Goal: Contribute content: Contribute content

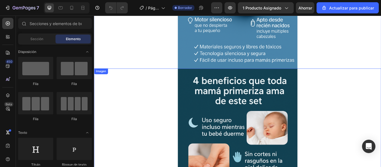
scroll to position [977, 0]
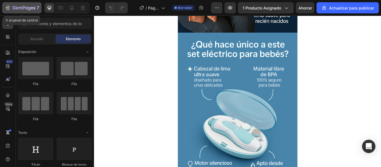
click at [4, 7] on button "7" at bounding box center [21, 7] width 39 height 11
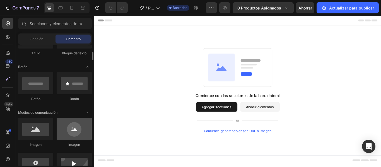
scroll to position [140, 0]
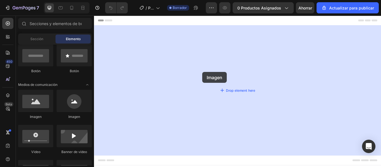
drag, startPoint x: 166, startPoint y: 114, endPoint x: 230, endPoint y: 81, distance: 72.6
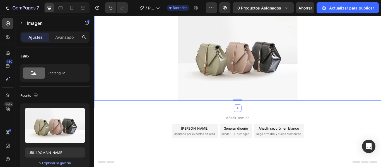
scroll to position [0, 0]
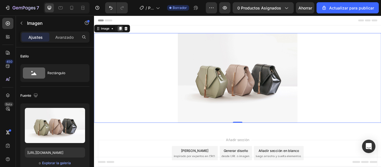
click at [124, 32] on icon at bounding box center [124, 30] width 4 height 4
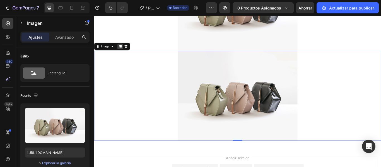
click at [126, 48] on div at bounding box center [124, 51] width 7 height 7
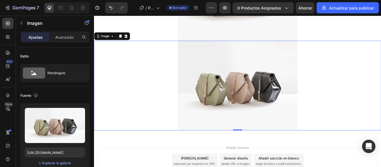
scroll to position [210, 0]
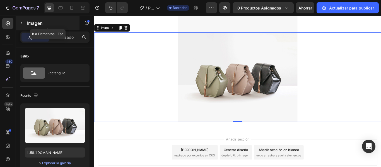
click at [20, 23] on icon "button" at bounding box center [21, 23] width 4 height 4
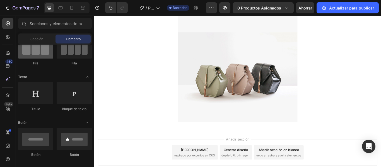
scroll to position [0, 0]
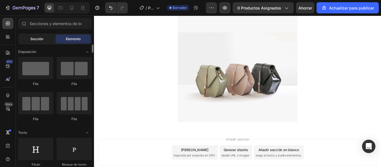
click at [37, 39] on font "Sección" at bounding box center [36, 39] width 13 height 4
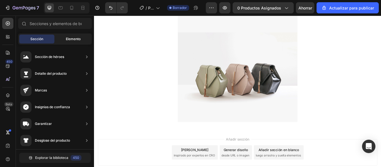
click at [65, 38] on div "Elemento" at bounding box center [73, 39] width 35 height 9
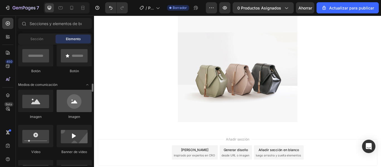
scroll to position [195, 0]
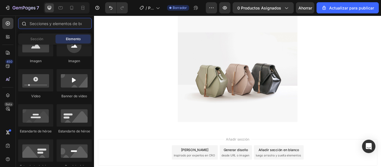
click at [48, 24] on input "text" at bounding box center [55, 23] width 74 height 11
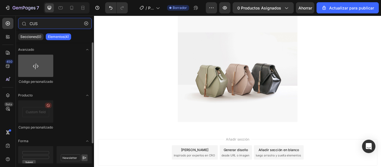
type input "CUS"
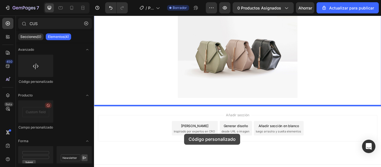
scroll to position [247, 0]
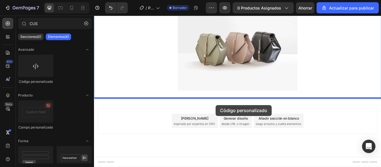
drag, startPoint x: 122, startPoint y: 85, endPoint x: 236, endPoint y: 120, distance: 119.6
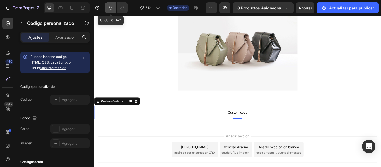
click at [112, 9] on icon "Deshacer/Rehacer" at bounding box center [110, 8] width 3 height 4
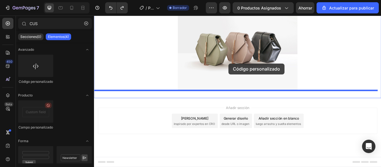
drag, startPoint x: 128, startPoint y: 88, endPoint x: 251, endPoint y: 71, distance: 123.7
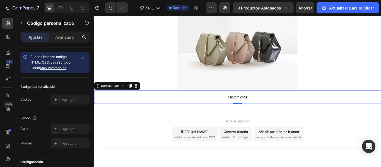
click at [215, 111] on span "Custom code" at bounding box center [261, 110] width 335 height 7
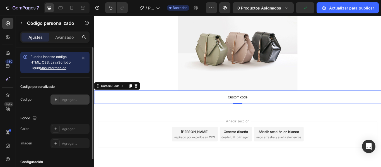
click at [66, 99] on font "Agregar..." at bounding box center [69, 100] width 15 height 4
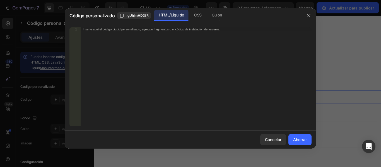
scroll to position [1116, 0]
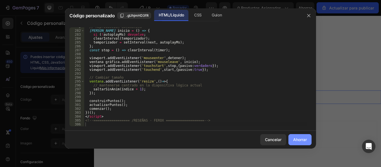
click at [304, 138] on font "Ahorrar" at bounding box center [300, 139] width 14 height 5
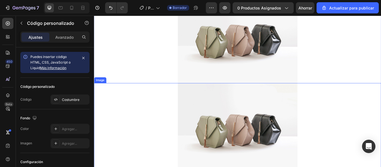
scroll to position [0, 0]
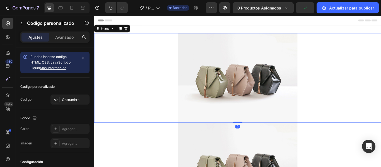
click at [227, 83] on img at bounding box center [262, 88] width 140 height 105
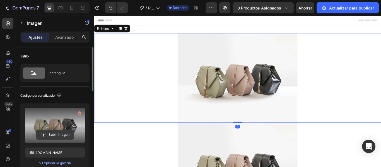
click at [54, 131] on input "file" at bounding box center [55, 134] width 38 height 9
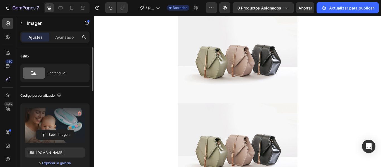
scroll to position [223, 0]
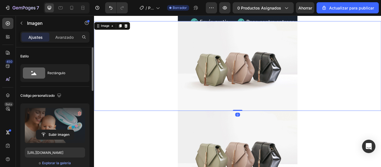
click at [236, 67] on img at bounding box center [262, 74] width 140 height 105
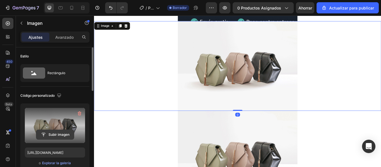
click at [47, 136] on input "file" at bounding box center [55, 134] width 38 height 9
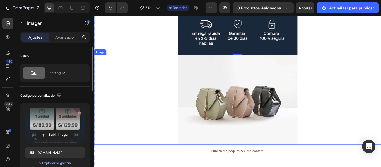
scroll to position [419, 0]
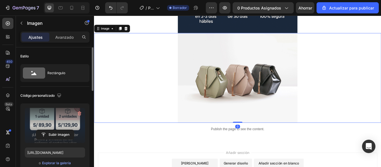
click at [230, 56] on img at bounding box center [262, 88] width 140 height 105
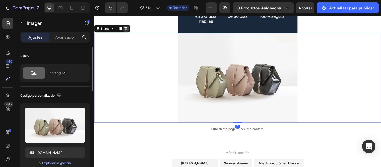
click at [130, 32] on icon at bounding box center [132, 31] width 4 height 4
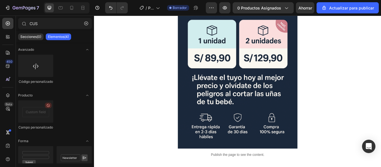
scroll to position [283, 0]
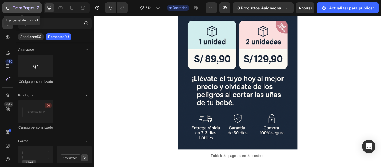
click at [9, 7] on icon "button" at bounding box center [8, 8] width 6 height 6
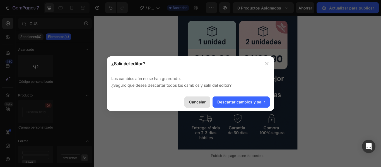
click at [203, 101] on font "Cancelar" at bounding box center [197, 102] width 16 height 5
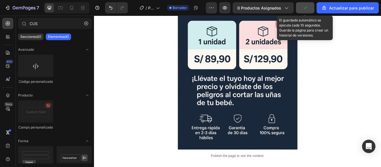
click at [307, 7] on icon "button" at bounding box center [306, 8] width 6 height 6
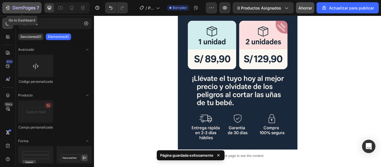
click at [7, 9] on icon "button" at bounding box center [8, 8] width 6 height 6
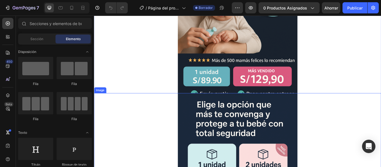
scroll to position [112, 0]
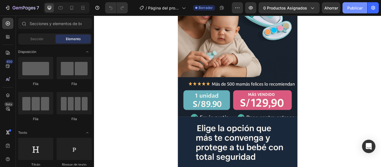
click at [354, 10] on font "Publicar" at bounding box center [355, 8] width 15 height 5
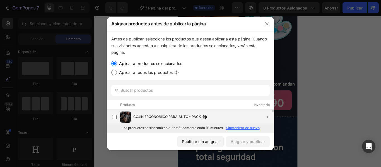
scroll to position [28, 0]
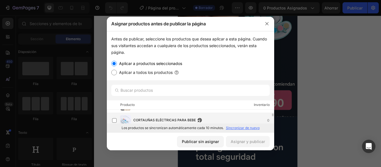
click at [151, 121] on font "CORTAUÑAS ELÉCTRICAS PARA BEBE" at bounding box center [164, 120] width 63 height 4
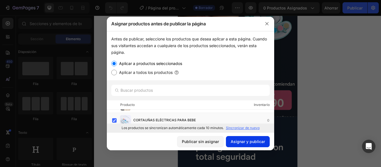
click at [242, 140] on font "Asignar y publicar" at bounding box center [248, 141] width 34 height 5
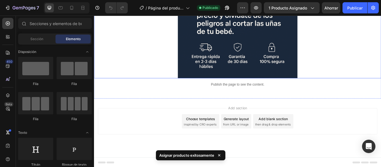
scroll to position [367, 0]
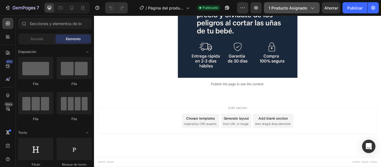
click at [289, 7] on font "1 producto asignado" at bounding box center [288, 8] width 39 height 5
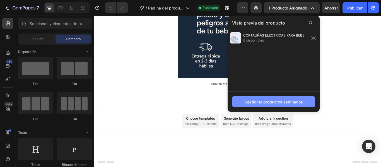
click at [285, 102] on font "Gestionar productos asignados" at bounding box center [274, 102] width 59 height 5
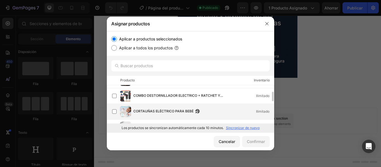
scroll to position [0, 0]
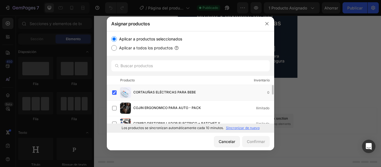
click at [235, 128] on font "Sincronizar de nuevo" at bounding box center [243, 128] width 34 height 4
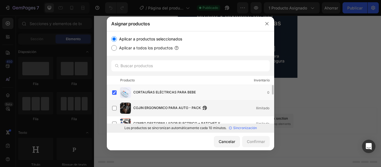
click at [130, 106] on img at bounding box center [125, 108] width 11 height 11
click at [114, 94] on label at bounding box center [114, 92] width 4 height 4
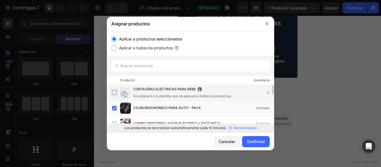
click at [116, 93] on label at bounding box center [114, 92] width 4 height 4
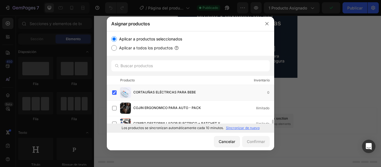
scroll to position [28, 0]
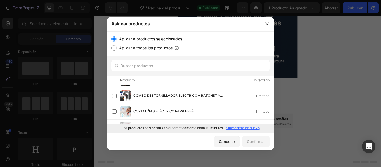
click at [248, 129] on font "Sincronizar de nuevo" at bounding box center [243, 128] width 34 height 4
click at [224, 143] on font "Cancelar" at bounding box center [227, 141] width 16 height 5
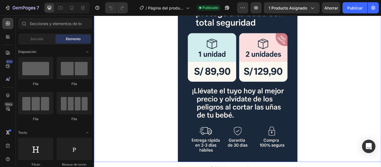
scroll to position [255, 0]
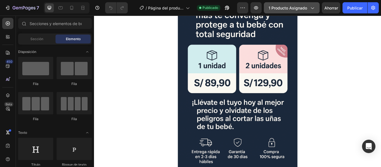
click at [294, 7] on font "1 producto asignado" at bounding box center [288, 8] width 39 height 5
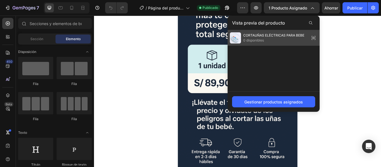
click at [276, 38] on span "0 disponibles" at bounding box center [273, 40] width 61 height 5
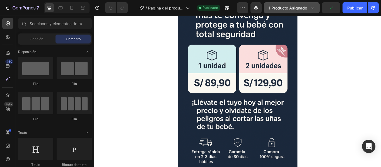
click at [309, 10] on div "1 producto asignado" at bounding box center [292, 8] width 46 height 6
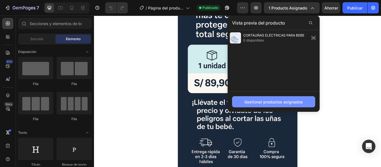
click at [293, 101] on font "Gestionar productos asignados" at bounding box center [274, 102] width 59 height 5
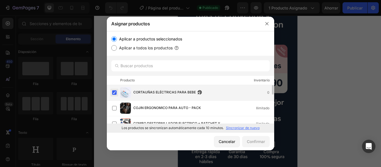
click at [114, 92] on label at bounding box center [114, 92] width 4 height 4
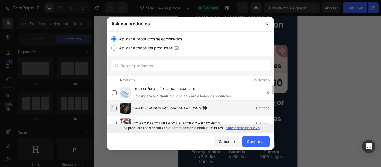
click at [114, 107] on label at bounding box center [114, 108] width 4 height 4
click at [259, 142] on font "Confirmar" at bounding box center [256, 141] width 18 height 5
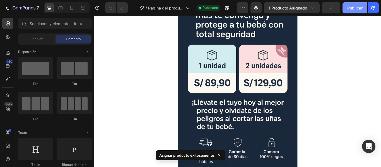
click at [366, 7] on button "Publicar" at bounding box center [355, 7] width 25 height 11
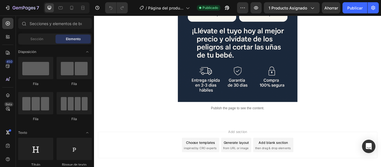
scroll to position [339, 0]
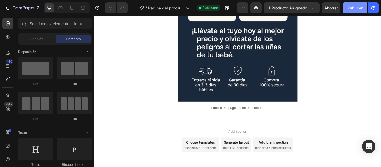
click at [354, 9] on font "Publicar" at bounding box center [355, 8] width 15 height 5
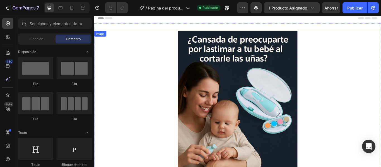
scroll to position [0, 0]
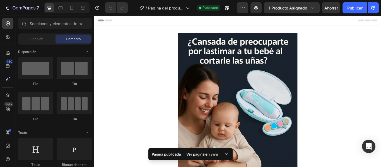
click at [209, 153] on font "Ver página en vivo" at bounding box center [202, 154] width 32 height 4
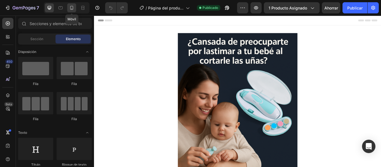
click at [70, 8] on icon at bounding box center [71, 8] width 3 height 4
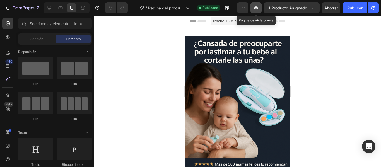
click at [257, 5] on icon "button" at bounding box center [256, 8] width 6 height 6
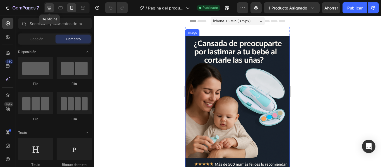
click at [52, 8] on div at bounding box center [49, 7] width 9 height 9
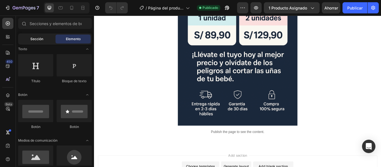
scroll to position [56, 0]
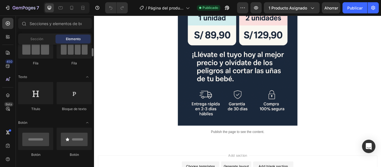
click at [56, 9] on div at bounding box center [67, 7] width 46 height 11
click at [63, 8] on icon at bounding box center [61, 8] width 6 height 6
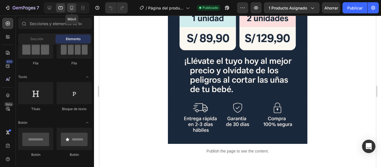
click at [71, 7] on icon at bounding box center [72, 8] width 6 height 6
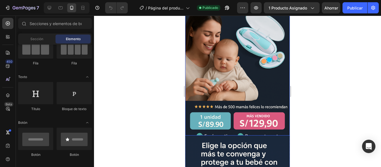
scroll to position [195, 0]
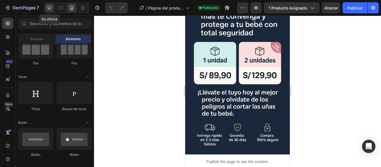
click at [46, 8] on div at bounding box center [49, 7] width 9 height 9
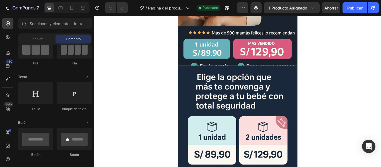
scroll to position [339, 0]
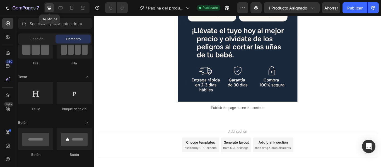
click at [46, 6] on div at bounding box center [49, 7] width 9 height 9
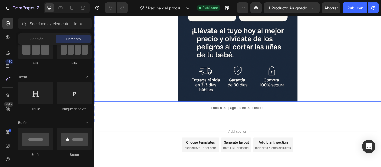
click at [253, 81] on img at bounding box center [262, 11] width 140 height 209
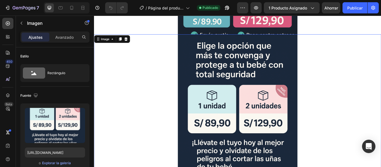
scroll to position [199, 0]
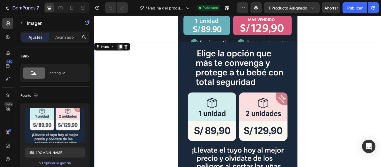
click at [121, 52] on div at bounding box center [124, 52] width 7 height 7
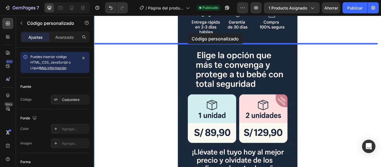
scroll to position [404, 0]
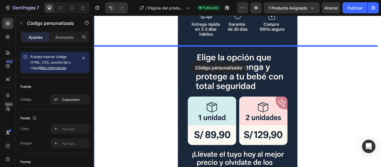
drag, startPoint x: 210, startPoint y: 141, endPoint x: 207, endPoint y: 70, distance: 70.7
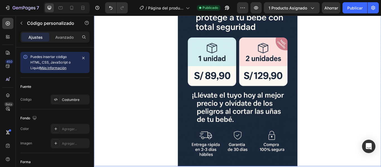
click at [255, 101] on img at bounding box center [262, 86] width 140 height 209
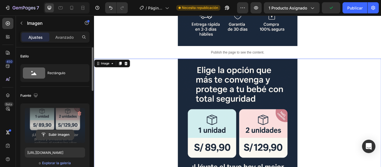
click at [58, 137] on input "file" at bounding box center [55, 134] width 38 height 9
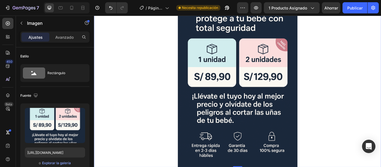
scroll to position [487, 0]
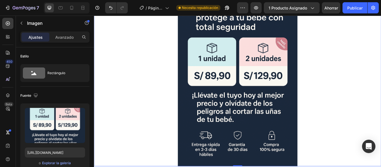
click at [255, 91] on img at bounding box center [262, 86] width 140 height 209
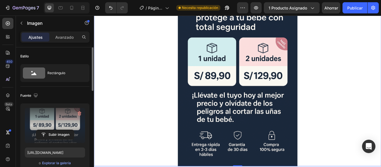
click at [56, 126] on label at bounding box center [55, 125] width 60 height 35
click at [56, 130] on input "file" at bounding box center [55, 134] width 38 height 9
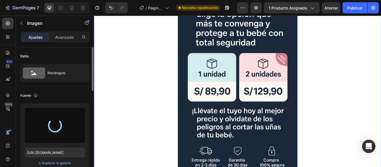
scroll to position [460, 0]
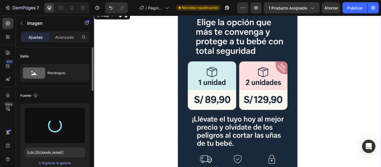
type input "https://cdn.shopify.com/s/files/1/0690/1658/4345/files/gempages_579963221545321…"
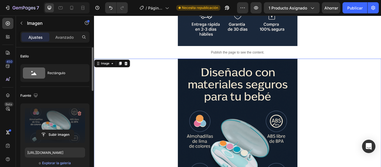
scroll to position [432, 0]
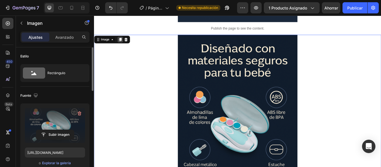
click at [126, 43] on icon at bounding box center [124, 43] width 4 height 4
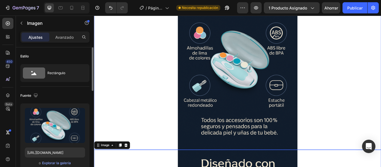
scroll to position [504, 0]
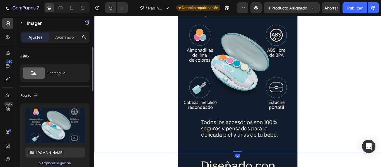
click at [230, 104] on img at bounding box center [262, 69] width 140 height 209
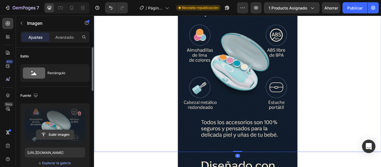
click at [50, 135] on input "file" at bounding box center [55, 134] width 38 height 9
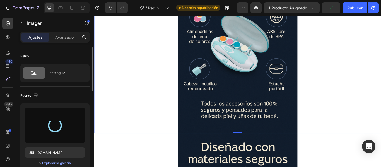
scroll to position [560, 0]
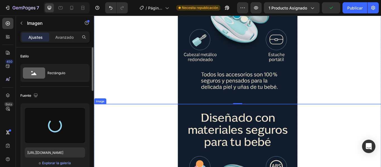
type input "https://cdn.shopify.com/s/files/1/0690/1658/4345/files/gempages_579963221545321…"
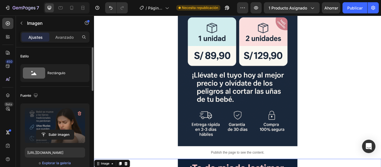
scroll to position [283, 0]
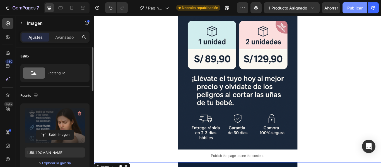
click at [358, 11] on button "Publicar" at bounding box center [355, 7] width 25 height 11
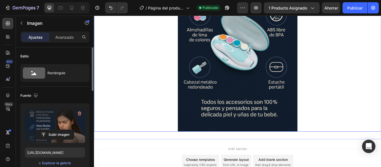
scroll to position [702, 0]
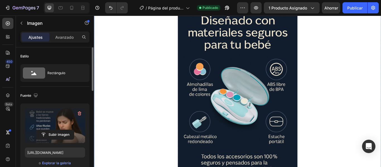
click at [251, 107] on img at bounding box center [262, 109] width 140 height 209
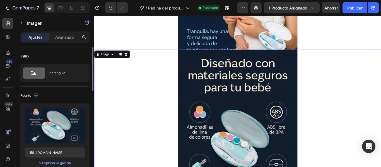
scroll to position [618, 0]
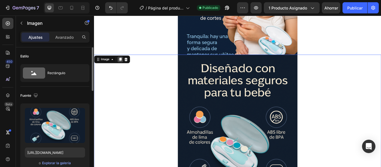
click at [123, 67] on icon at bounding box center [124, 66] width 4 height 4
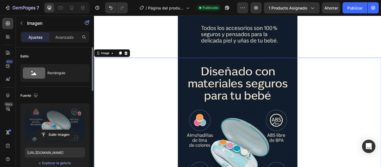
scroll to position [853, 0]
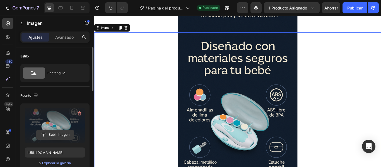
click at [54, 133] on input "file" at bounding box center [55, 134] width 38 height 9
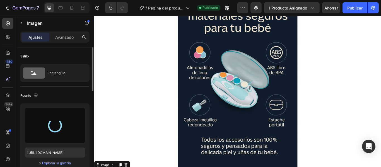
scroll to position [686, 0]
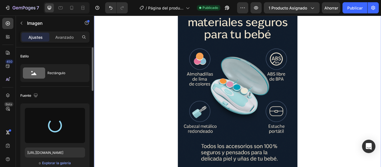
type input "https://cdn.shopify.com/s/files/1/0690/1658/4345/files/gempages_579963221545321…"
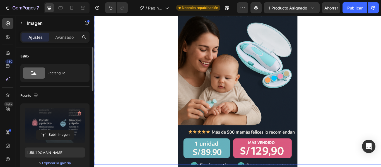
scroll to position [56, 0]
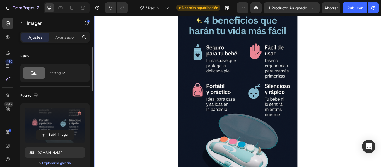
click at [255, 136] on img at bounding box center [262, 109] width 140 height 209
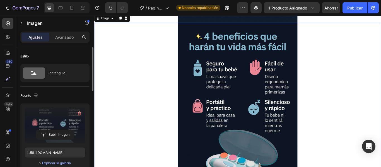
scroll to position [827, 0]
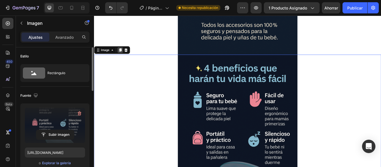
click at [126, 54] on icon at bounding box center [124, 56] width 4 height 4
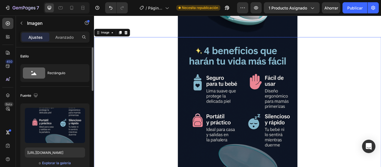
scroll to position [1063, 0]
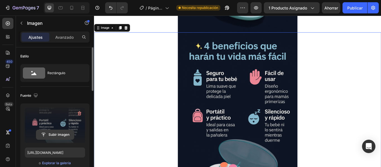
click at [57, 136] on input "file" at bounding box center [55, 134] width 38 height 9
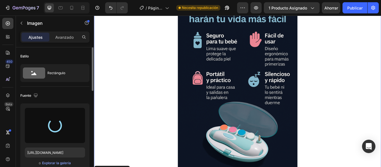
type input "https://cdn.shopify.com/s/files/1/0690/1658/4345/files/gempages_579963221545321…"
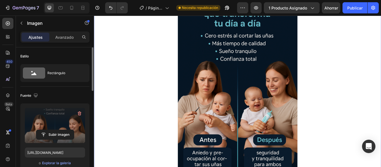
scroll to position [1148, 0]
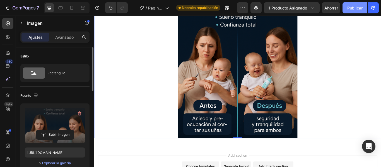
click at [348, 9] on font "Publicar" at bounding box center [355, 8] width 15 height 5
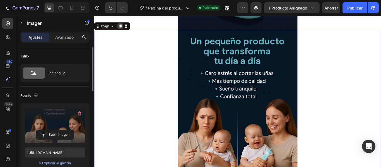
click at [122, 26] on div at bounding box center [124, 28] width 7 height 7
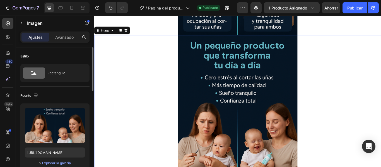
scroll to position [1272, 0]
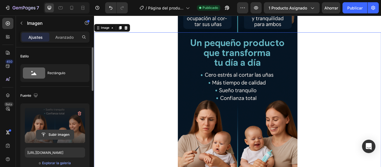
click at [63, 131] on input "file" at bounding box center [55, 134] width 38 height 9
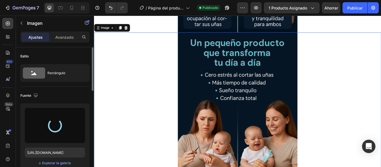
type input "https://cdn.shopify.com/s/files/1/0690/1658/4345/files/gempages_579963221545321…"
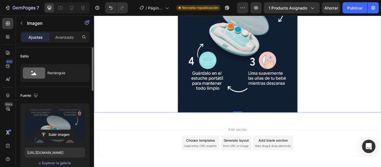
scroll to position [1330, 0]
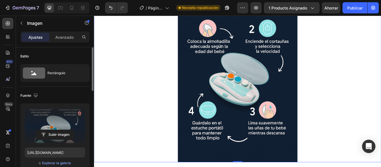
click at [288, 107] on img at bounding box center [262, 81] width 140 height 209
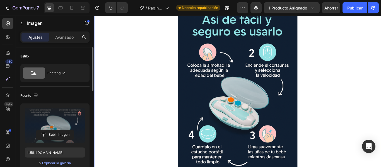
click at [285, 108] on img at bounding box center [262, 109] width 140 height 209
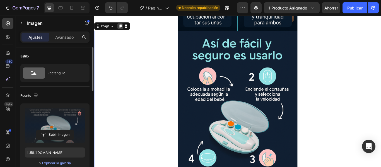
click at [122, 28] on icon at bounding box center [124, 28] width 4 height 4
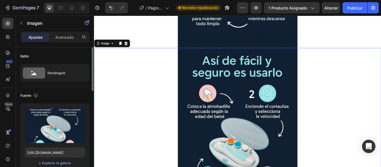
scroll to position [1453, 0]
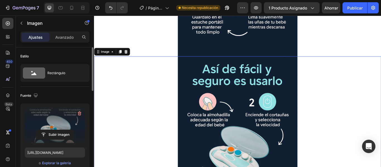
click at [55, 130] on label at bounding box center [55, 125] width 60 height 35
click at [55, 130] on input "file" at bounding box center [55, 134] width 38 height 9
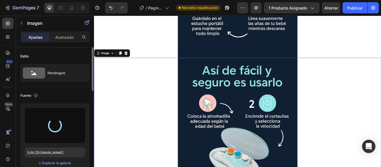
type input "https://cdn.shopify.com/s/files/1/0690/1658/4345/files/gempages_579963221545321…"
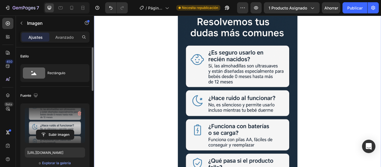
scroll to position [1537, 0]
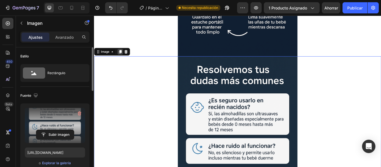
click at [126, 58] on icon at bounding box center [124, 58] width 3 height 4
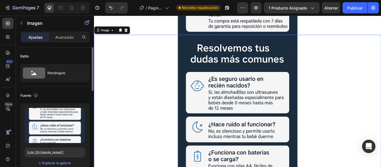
scroll to position [1691, 0]
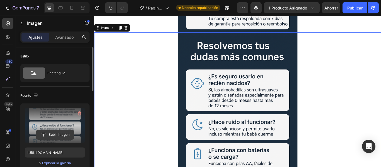
click at [60, 132] on input "file" at bounding box center [55, 134] width 38 height 9
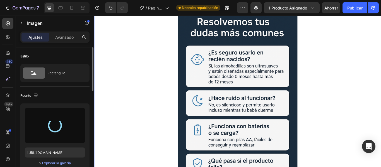
type input "https://cdn.shopify.com/s/files/1/0690/1658/4345/files/gempages_579963221545321…"
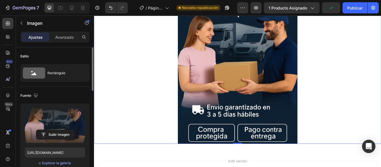
scroll to position [1774, 0]
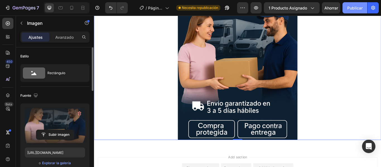
click at [348, 8] on font "Publicar" at bounding box center [355, 8] width 15 height 5
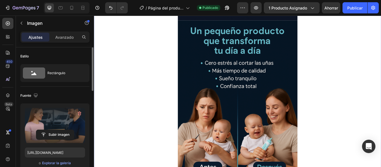
scroll to position [1160, 0]
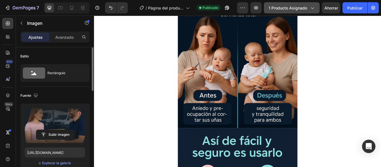
click at [318, 8] on button "1 producto asignado" at bounding box center [292, 7] width 56 height 11
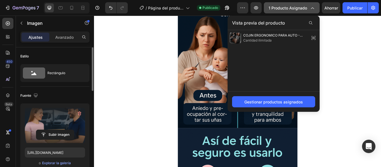
click at [310, 9] on icon "button" at bounding box center [313, 8] width 6 height 6
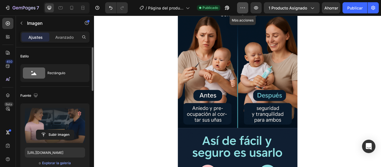
click at [240, 11] on button "button" at bounding box center [242, 7] width 11 height 11
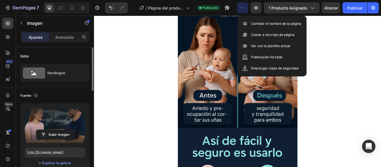
click at [244, 9] on icon "button" at bounding box center [243, 8] width 6 height 6
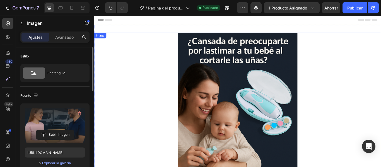
scroll to position [0, 0]
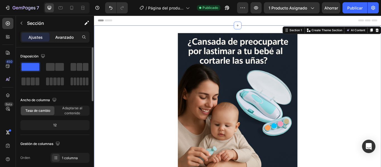
click at [60, 36] on font "Avanzado" at bounding box center [64, 37] width 18 height 5
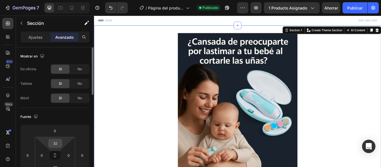
click at [56, 143] on input "32" at bounding box center [55, 143] width 11 height 8
click at [58, 143] on input "32" at bounding box center [55, 143] width 11 height 8
type input "3"
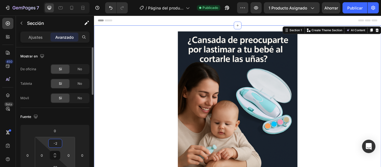
type input "-"
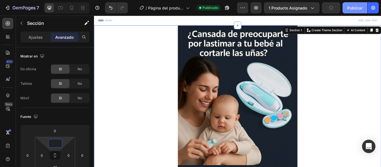
type input "0"
click at [359, 9] on font "Publicar" at bounding box center [355, 8] width 15 height 5
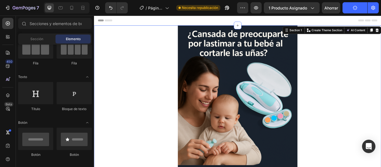
click at [235, 23] on div "Header" at bounding box center [262, 21] width 326 height 11
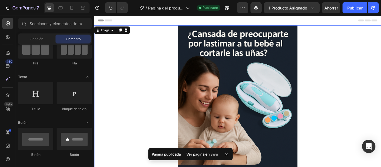
click at [230, 36] on img at bounding box center [262, 131] width 140 height 209
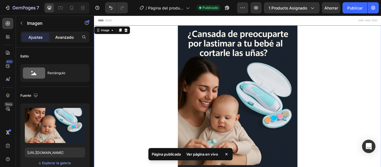
click at [66, 41] on div "Avanzado" at bounding box center [65, 37] width 28 height 9
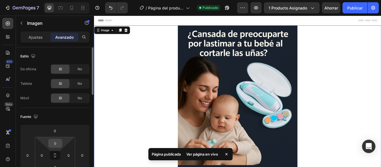
click at [59, 143] on input "0" at bounding box center [55, 143] width 11 height 8
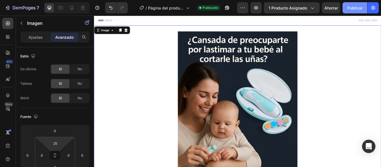
click at [345, 5] on button "Publicar" at bounding box center [355, 7] width 25 height 11
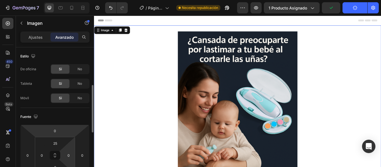
scroll to position [28, 0]
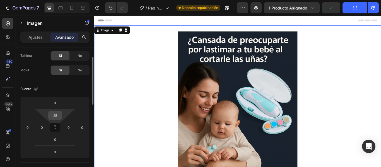
click at [56, 116] on input "25" at bounding box center [55, 115] width 11 height 8
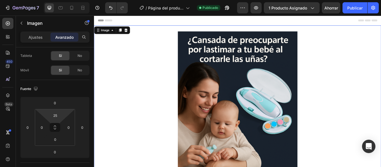
click at [263, 32] on div "Image 0" at bounding box center [261, 135] width 335 height 216
click at [265, 28] on div "Image 0" at bounding box center [261, 135] width 335 height 216
click at [177, 46] on div at bounding box center [261, 138] width 335 height 209
click at [57, 118] on input "25" at bounding box center [55, 115] width 11 height 8
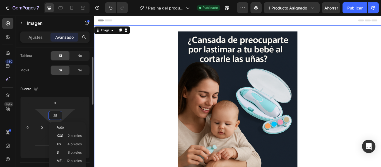
type input "2"
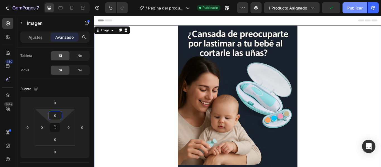
click at [350, 8] on font "Publicar" at bounding box center [355, 8] width 15 height 5
click at [57, 118] on input "0" at bounding box center [55, 115] width 11 height 8
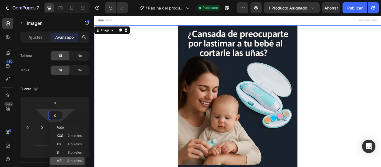
click at [75, 160] on font "12 píxeles" at bounding box center [73, 161] width 15 height 4
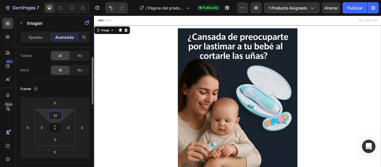
click at [61, 115] on input "12" at bounding box center [55, 115] width 11 height 8
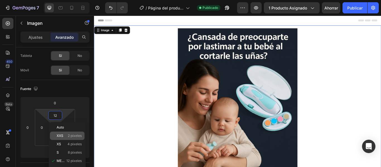
click at [70, 133] on div "XXS 2 píxeles" at bounding box center [67, 136] width 35 height 8
type input "2"
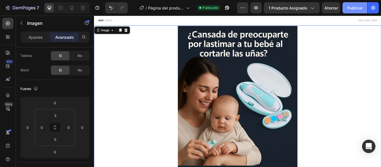
click at [358, 6] on font "Publicar" at bounding box center [355, 8] width 15 height 5
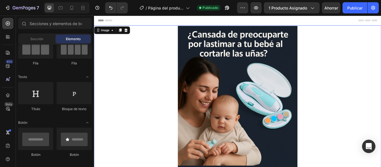
click at [182, 25] on div "Header" at bounding box center [262, 21] width 326 height 11
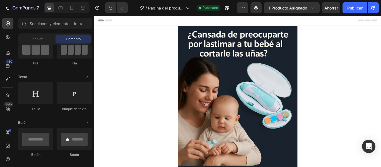
click at [150, 23] on div "Header" at bounding box center [262, 21] width 326 height 11
click at [157, 25] on div "Header" at bounding box center [262, 21] width 326 height 11
click at [102, 22] on div "Header" at bounding box center [107, 21] width 21 height 7
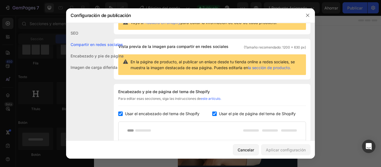
scroll to position [25, 0]
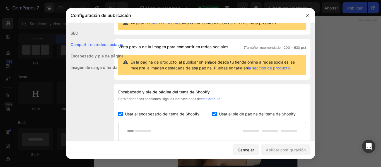
click at [118, 113] on div "SEO Compartir en redes sociales Encabezado y pie de página Imagen de carga dife…" at bounding box center [95, 102] width 58 height 150
click at [123, 113] on label "Usar el encabezado del tema de Shopify" at bounding box center [161, 114] width 77 height 7
checkbox input "false"
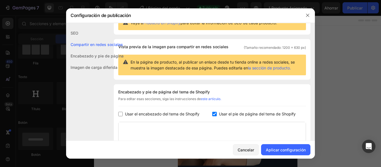
click at [212, 113] on input "checkbox" at bounding box center [214, 114] width 4 height 4
checkbox input "false"
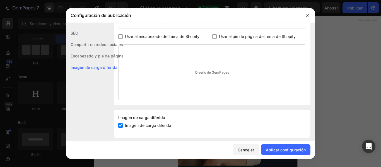
scroll to position [109, 0]
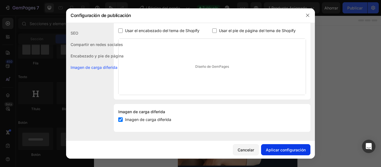
click at [278, 154] on button "Aplicar configuración" at bounding box center [285, 149] width 49 height 11
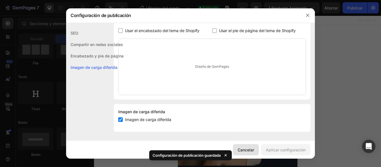
click at [238, 148] on font "Cancelar" at bounding box center [246, 150] width 16 height 5
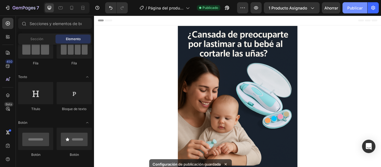
click at [350, 4] on button "Publicar" at bounding box center [355, 7] width 25 height 11
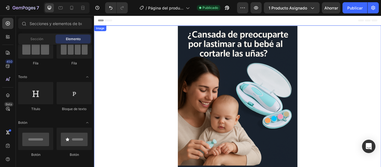
click at [201, 35] on img at bounding box center [262, 132] width 140 height 209
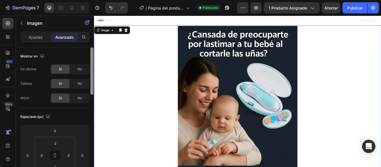
scroll to position [28, 0]
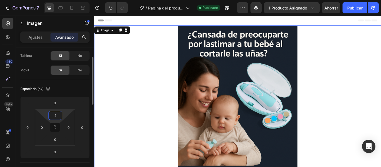
click at [57, 118] on input "2" at bounding box center [55, 115] width 11 height 8
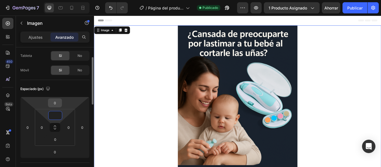
type input "0"
click at [55, 103] on input "0" at bounding box center [54, 103] width 11 height 8
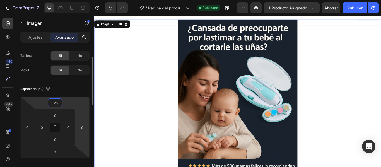
type input "-2"
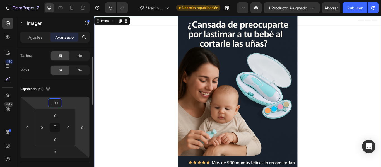
type input "-3"
type input "-40"
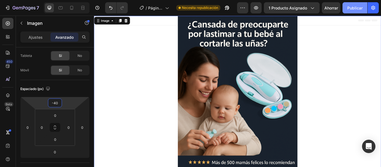
click at [359, 8] on font "Publicar" at bounding box center [355, 8] width 15 height 5
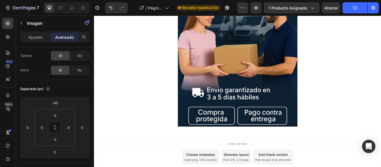
scroll to position [1799, 0]
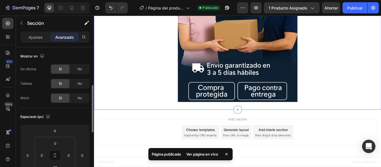
scroll to position [28, 0]
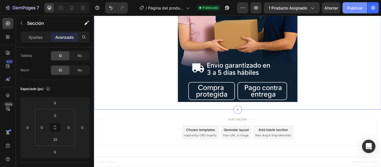
click at [357, 8] on font "Publicar" at bounding box center [355, 8] width 15 height 5
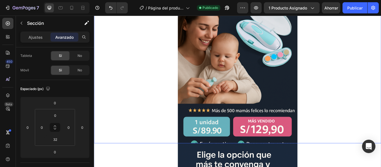
scroll to position [0, 0]
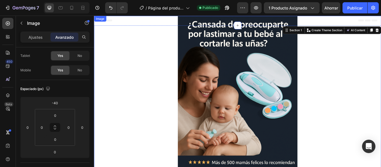
click at [209, 18] on img at bounding box center [262, 120] width 140 height 209
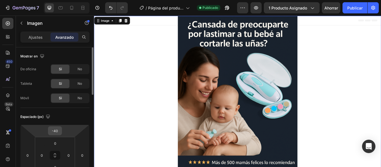
click at [59, 130] on input "-40" at bounding box center [54, 131] width 11 height 8
type input "-4"
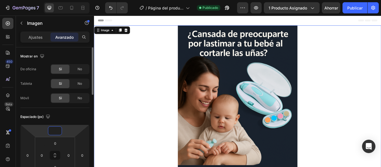
type input "-4"
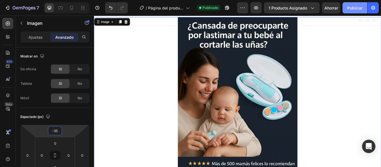
click at [350, 9] on font "Publicar" at bounding box center [355, 8] width 15 height 5
click at [58, 132] on input "-35" at bounding box center [54, 131] width 11 height 8
click at [60, 133] on input "-35" at bounding box center [54, 131] width 11 height 8
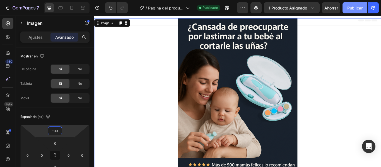
click at [358, 4] on button "Publicar" at bounding box center [355, 7] width 25 height 11
click at [58, 130] on input "-30" at bounding box center [54, 131] width 11 height 8
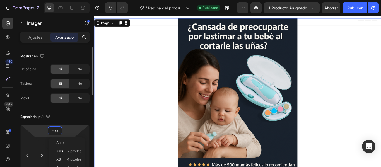
type input "-3"
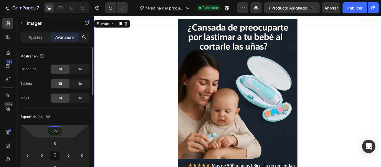
type input "-27"
click at [354, 10] on font "Publicar" at bounding box center [355, 8] width 15 height 5
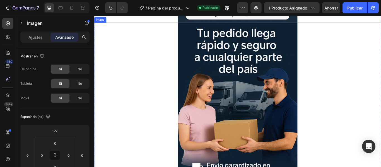
scroll to position [1802, 0]
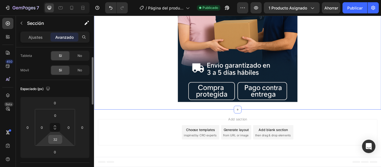
click at [57, 139] on input "32" at bounding box center [55, 139] width 11 height 8
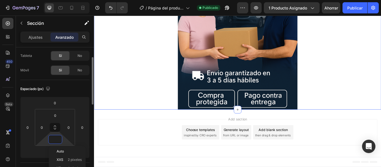
scroll to position [1793, 0]
type input "0"
click at [56, 154] on input "0" at bounding box center [54, 152] width 11 height 8
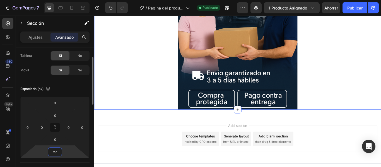
type input "2"
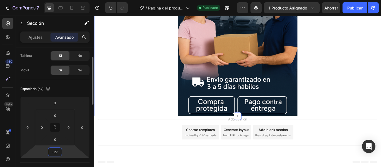
scroll to position [1786, 0]
type input "-27"
click at [354, 6] on font "Publicar" at bounding box center [355, 8] width 15 height 5
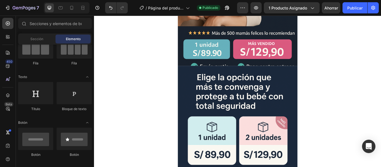
scroll to position [161, 0]
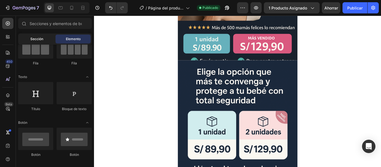
click at [42, 39] on font "Sección" at bounding box center [36, 39] width 13 height 4
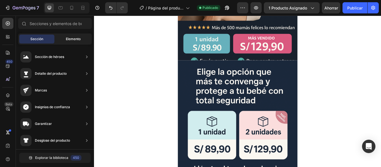
click at [64, 40] on div "Elemento" at bounding box center [73, 39] width 35 height 9
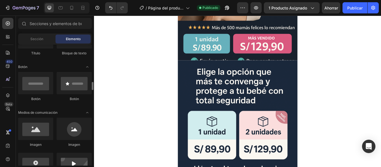
scroll to position [168, 0]
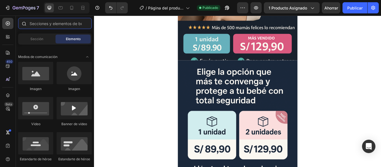
click at [52, 27] on input "text" at bounding box center [55, 23] width 74 height 11
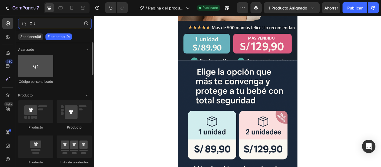
type input "CU"
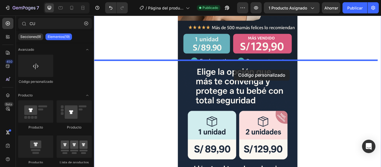
drag, startPoint x: 132, startPoint y: 87, endPoint x: 257, endPoint y: 79, distance: 125.6
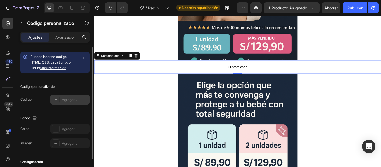
click at [69, 95] on div "Agregar..." at bounding box center [70, 100] width 39 height 10
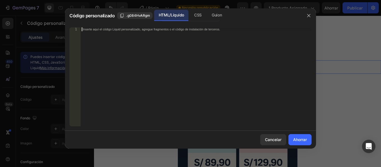
click at [169, 34] on div "Inserte aquí el código Liquid personalizado, agregue fragmentos o el código de …" at bounding box center [196, 80] width 231 height 107
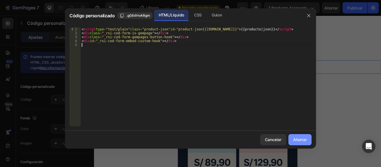
click at [303, 140] on font "Ahorrar" at bounding box center [300, 139] width 14 height 5
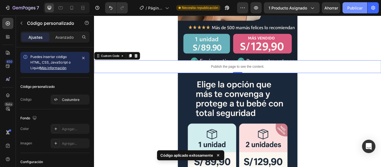
click at [349, 11] on button "Publicar" at bounding box center [355, 7] width 25 height 11
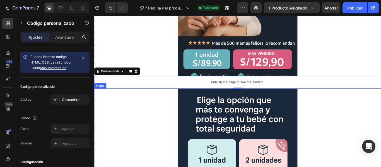
scroll to position [133, 0]
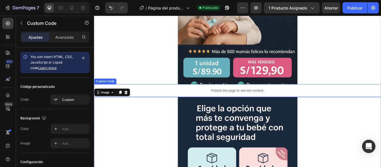
click at [205, 101] on p "Publish the page to see the content." at bounding box center [261, 103] width 335 height 6
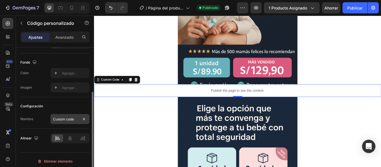
scroll to position [59, 0]
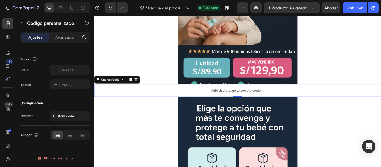
click at [232, 106] on p "Publish the page to see the content." at bounding box center [261, 103] width 335 height 6
click at [66, 135] on div at bounding box center [69, 135] width 11 height 8
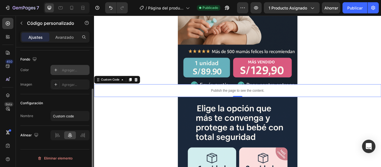
click at [62, 71] on font "Agregar..." at bounding box center [69, 70] width 15 height 4
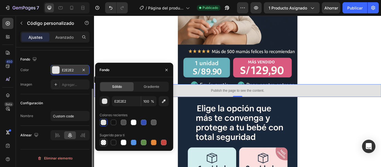
click at [101, 142] on div at bounding box center [104, 143] width 6 height 6
type input "000000"
type input "0"
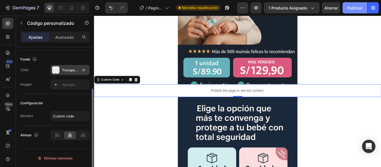
click at [359, 5] on font "Publicar" at bounding box center [355, 8] width 15 height 6
click at [231, 106] on p "Publish the page to see the content." at bounding box center [261, 103] width 335 height 6
click at [69, 73] on div "Transparente" at bounding box center [70, 70] width 39 height 10
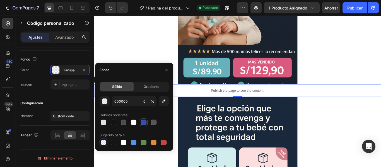
click at [145, 125] on div at bounding box center [144, 123] width 6 height 6
type input "334FB4"
type input "100"
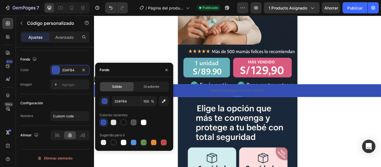
click at [102, 147] on div "Sólido Gradiente 334FB4 100 % Colores recientes Sugerido para ti" at bounding box center [134, 114] width 78 height 74
click at [102, 143] on div at bounding box center [104, 143] width 6 height 6
type input "000000"
type input "0"
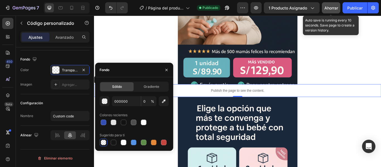
click at [338, 6] on button "Ahorrar" at bounding box center [331, 7] width 18 height 11
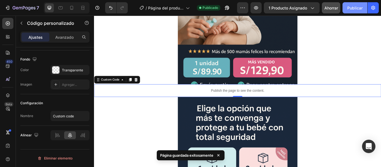
click at [352, 10] on font "Publicar" at bounding box center [355, 8] width 15 height 6
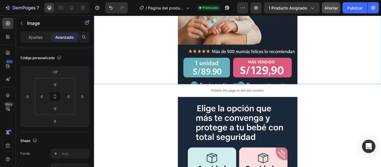
scroll to position [0, 0]
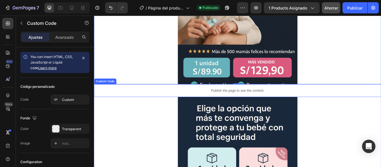
click at [181, 103] on p "Publish the page to see the content." at bounding box center [261, 103] width 335 height 6
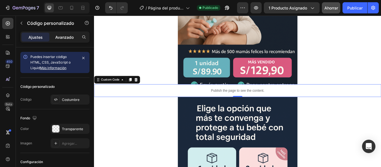
click at [59, 39] on font "Avanzado" at bounding box center [64, 37] width 18 height 5
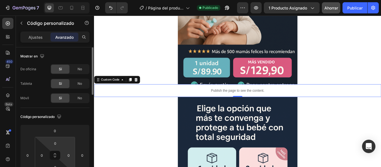
scroll to position [28, 0]
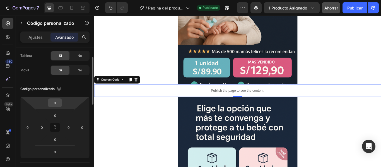
click at [57, 105] on input "0" at bounding box center [54, 103] width 11 height 8
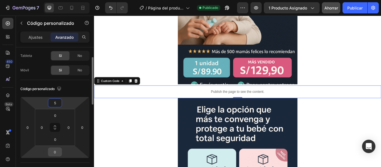
type input "5"
click at [58, 154] on input "0" at bounding box center [54, 152] width 11 height 8
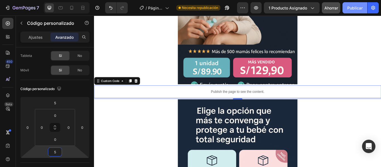
type input "5"
click at [353, 7] on font "Publicar" at bounding box center [355, 8] width 15 height 5
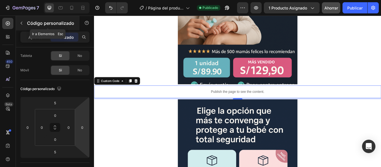
click at [21, 24] on icon "button" at bounding box center [22, 23] width 2 height 3
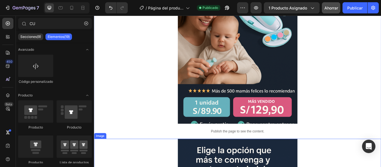
scroll to position [0, 0]
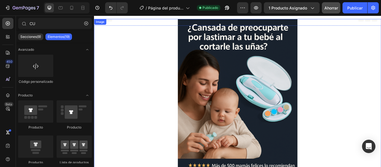
click at [125, 60] on div at bounding box center [261, 124] width 335 height 209
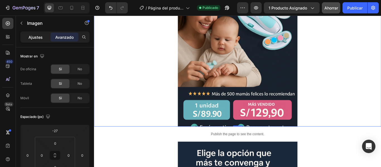
click at [35, 37] on font "Ajustes" at bounding box center [35, 37] width 14 height 5
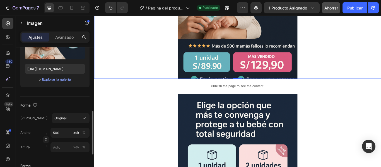
scroll to position [56, 0]
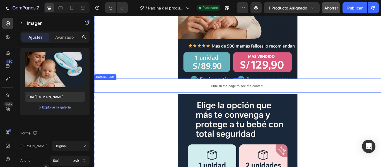
click at [186, 99] on p "Publish the page to see the content." at bounding box center [261, 98] width 335 height 6
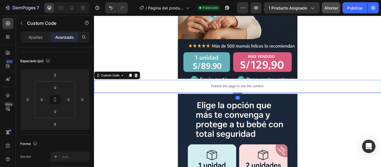
scroll to position [0, 0]
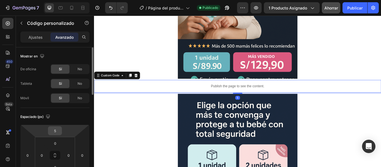
click at [59, 132] on input "5" at bounding box center [54, 131] width 11 height 8
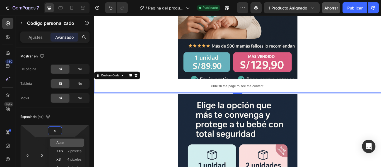
click at [65, 141] on div "Auto" at bounding box center [67, 143] width 35 height 8
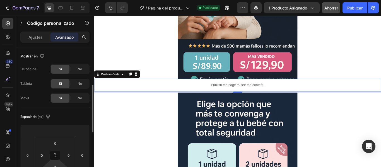
scroll to position [28, 0]
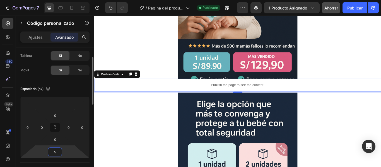
click at [57, 155] on input "5" at bounding box center [54, 152] width 11 height 8
click at [64, 165] on p "Auto" at bounding box center [68, 164] width 25 height 4
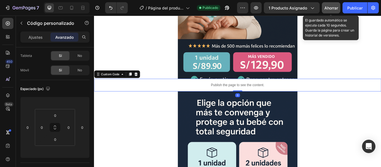
click at [326, 7] on font "Ahorrar" at bounding box center [332, 8] width 14 height 5
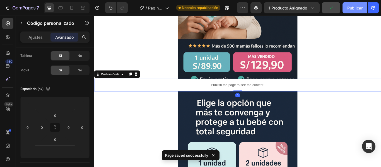
click at [357, 9] on font "Publicar" at bounding box center [355, 8] width 15 height 5
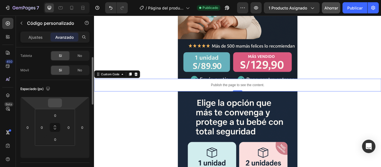
click at [59, 106] on input "number" at bounding box center [54, 103] width 11 height 8
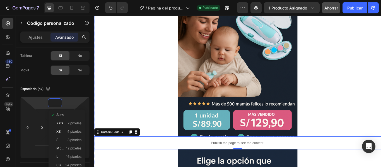
scroll to position [0, 0]
